Goal: Check status: Check status

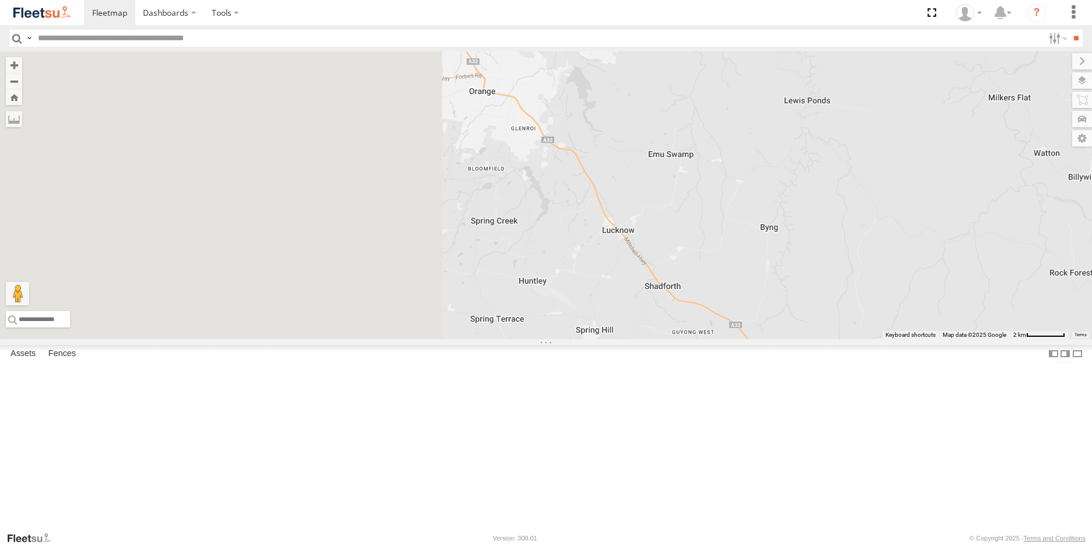
click at [863, 339] on div at bounding box center [546, 195] width 1092 height 288
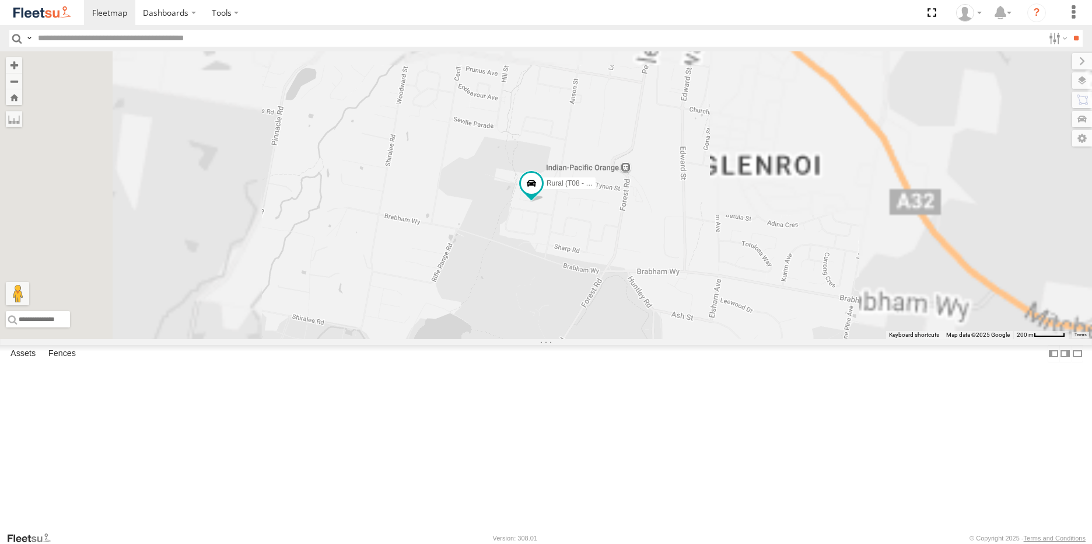
drag, startPoint x: 583, startPoint y: 335, endPoint x: 667, endPoint y: 457, distance: 148.6
click at [668, 339] on div "Rural (T08 - [PERSON_NAME])" at bounding box center [546, 195] width 1092 height 288
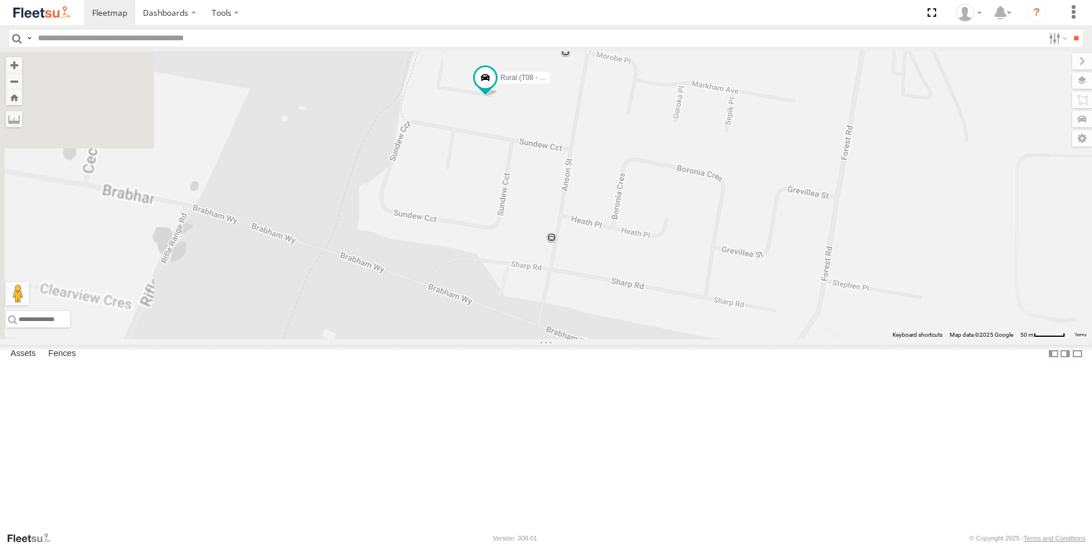
drag, startPoint x: 561, startPoint y: 133, endPoint x: 627, endPoint y: 323, distance: 200.6
click at [626, 323] on div "Rural (T08 - [PERSON_NAME])" at bounding box center [546, 195] width 1092 height 288
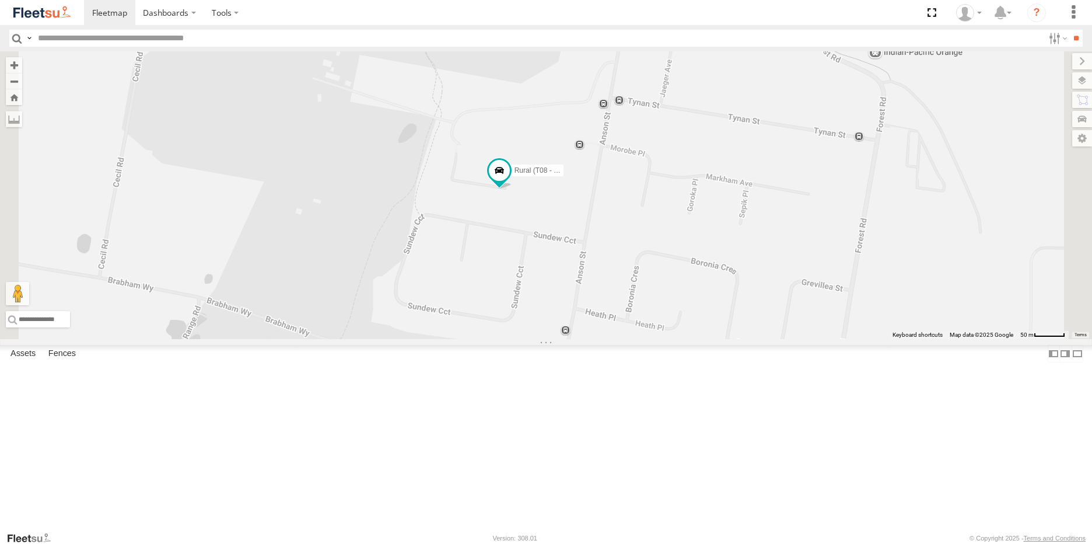
click at [0, 0] on span at bounding box center [0, 0] width 0 height 0
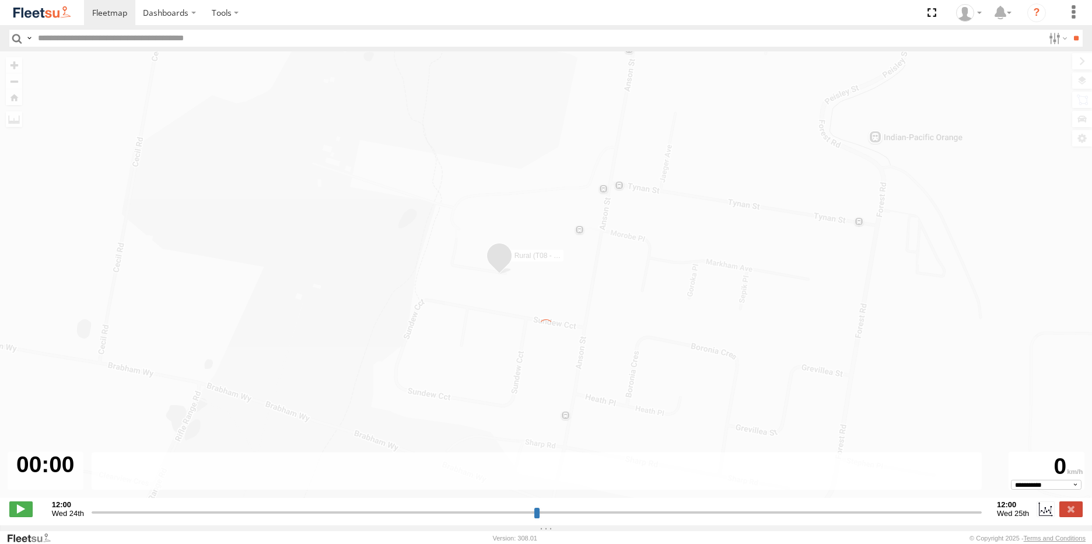
type input "**********"
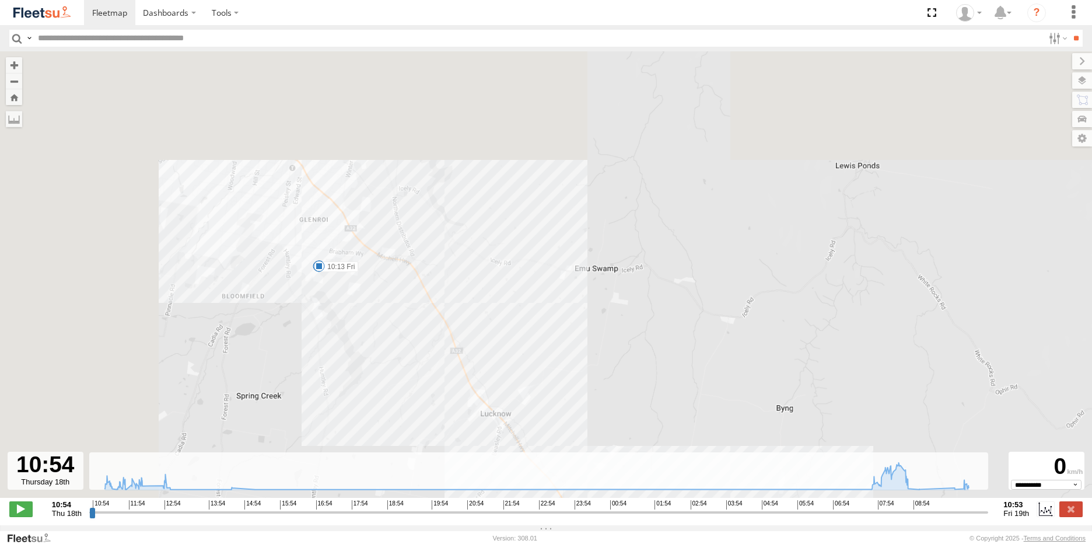
drag, startPoint x: 62, startPoint y: 159, endPoint x: 233, endPoint y: 268, distance: 202.6
click at [253, 286] on div "Rural (T08 - [PERSON_NAME]) 11:46 Thu 11:48 Thu 12:08 Thu 12:40 Thu 07:53 Fri 0…" at bounding box center [546, 280] width 1092 height 459
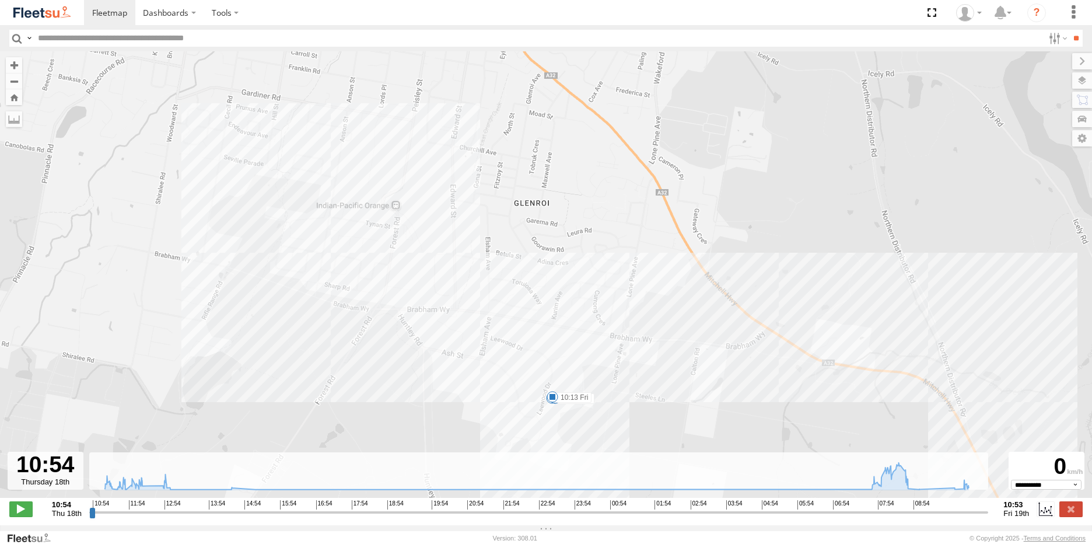
drag, startPoint x: 288, startPoint y: 173, endPoint x: 299, endPoint y: 252, distance: 79.5
click at [299, 252] on div "Rural (T08 - [PERSON_NAME]) 11:46 Thu 11:48 Thu 12:08 Thu 12:40 Thu 07:53 Fri 0…" at bounding box center [546, 280] width 1092 height 459
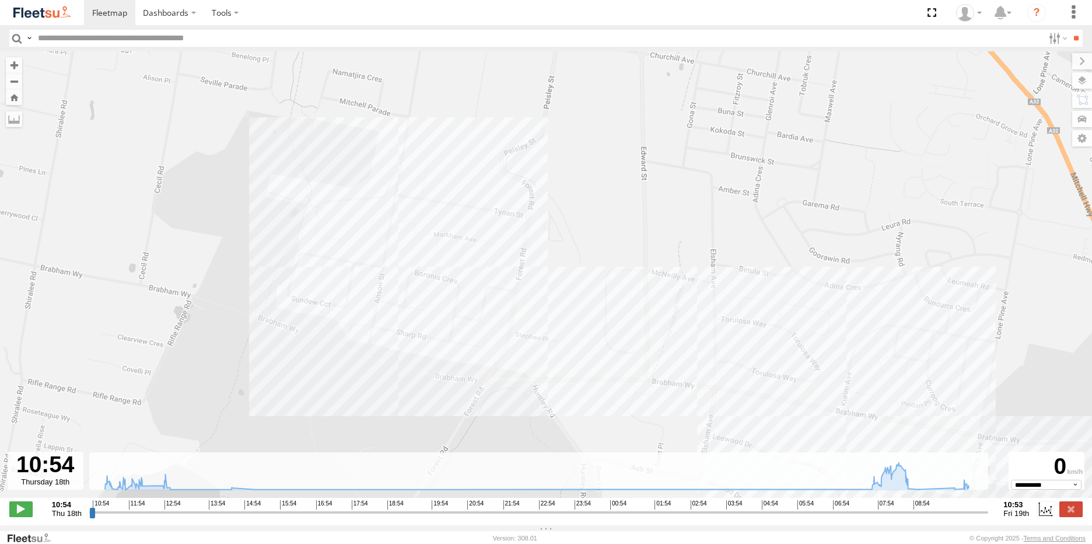
drag, startPoint x: 309, startPoint y: 275, endPoint x: 338, endPoint y: 363, distance: 92.2
click at [338, 363] on div "Rural (T08 - [PERSON_NAME]) 11:46 Thu 11:48 Thu 12:08 Thu 12:40 Thu 07:53 Fri 0…" at bounding box center [546, 280] width 1092 height 459
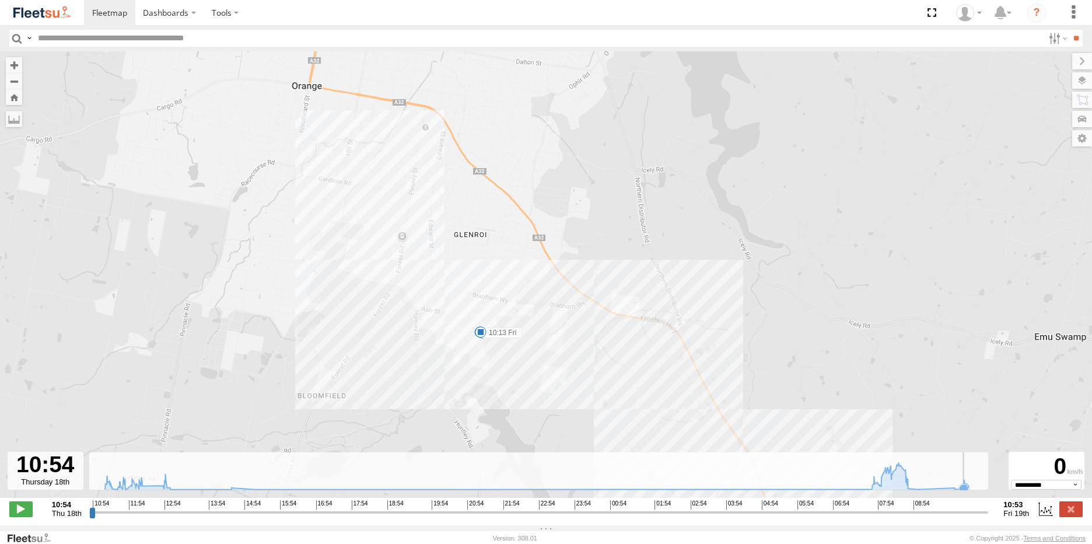
click at [964, 493] on icon at bounding box center [963, 488] width 9 height 9
